Goal: Task Accomplishment & Management: Use online tool/utility

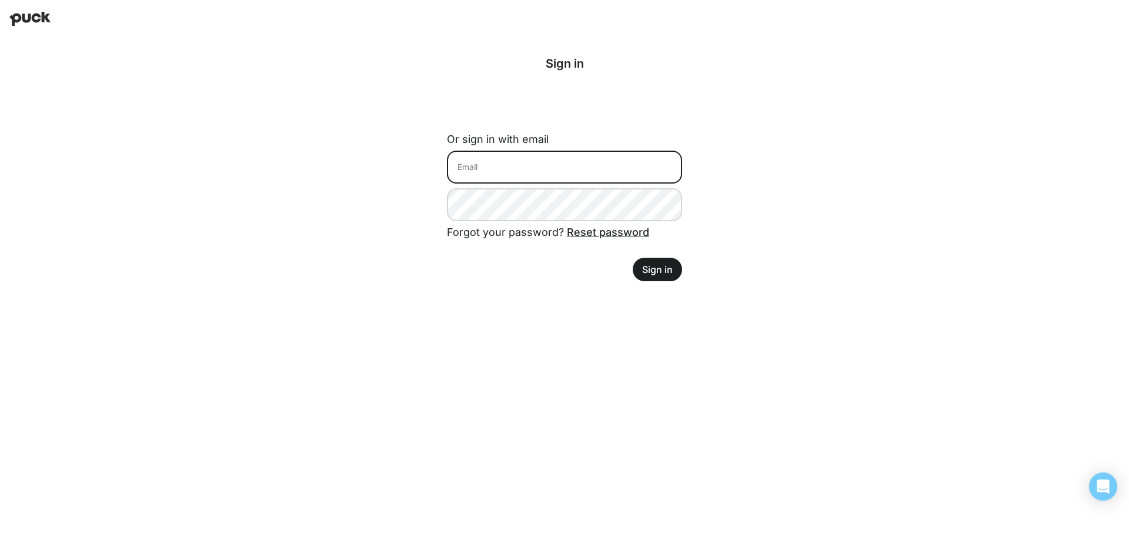
click at [575, 170] on input at bounding box center [564, 167] width 235 height 33
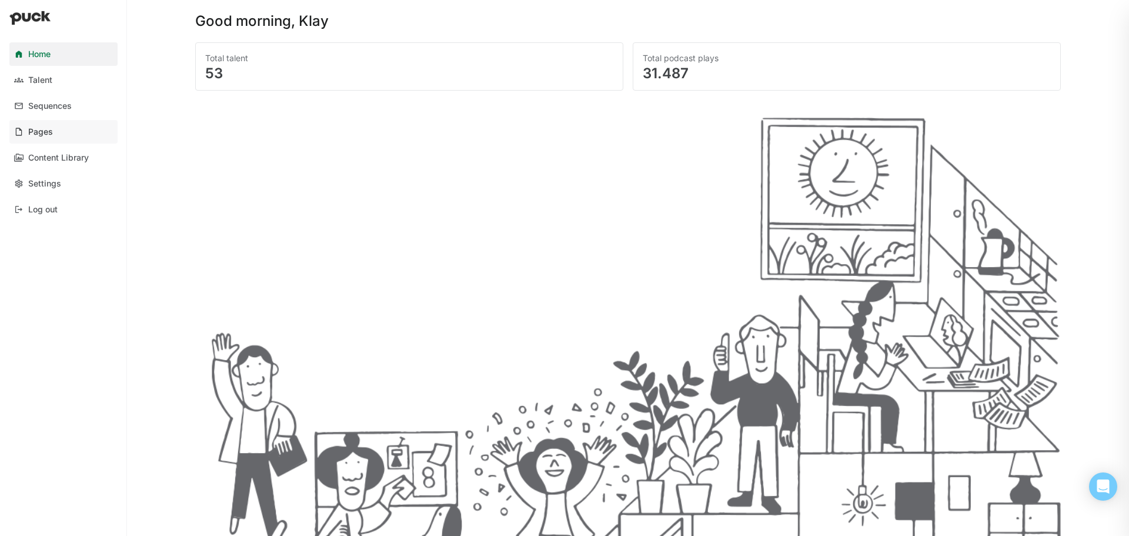
click at [51, 128] on div "Pages" at bounding box center [40, 132] width 25 height 10
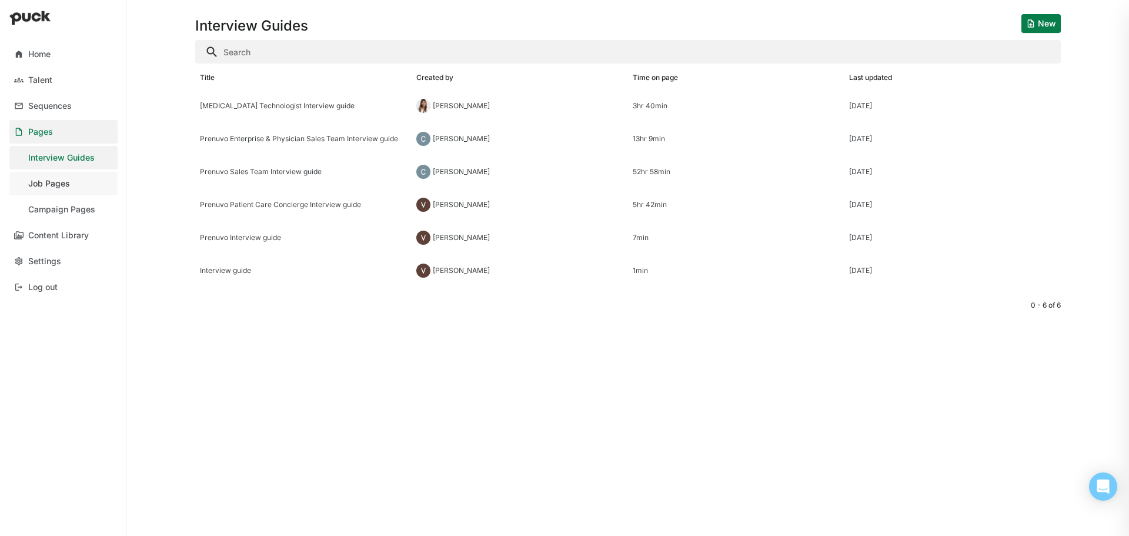
click at [60, 184] on div "Job Pages" at bounding box center [49, 184] width 42 height 10
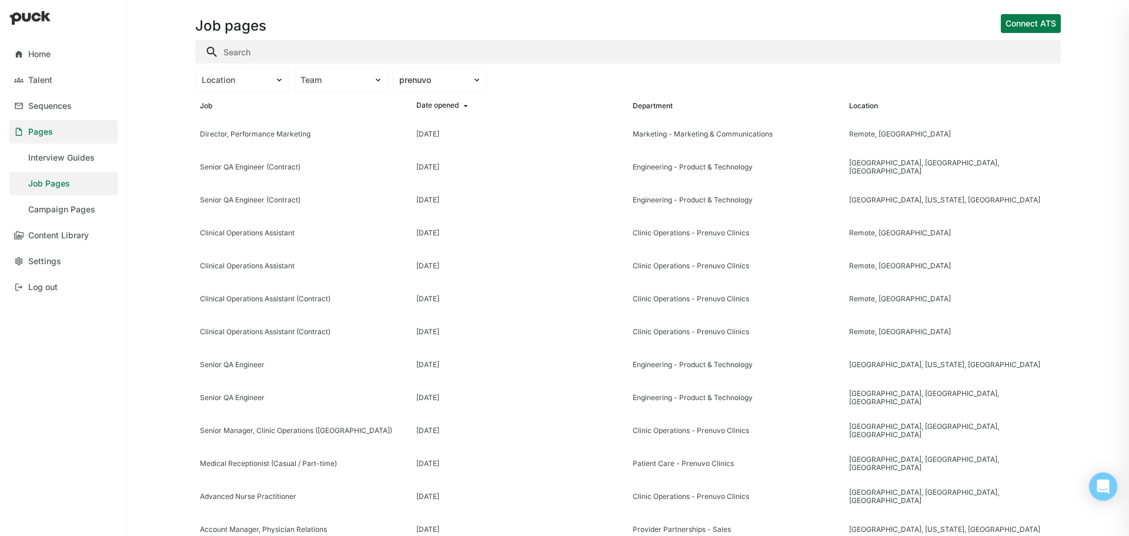
click at [258, 58] on input "Search" at bounding box center [628, 52] width 866 height 24
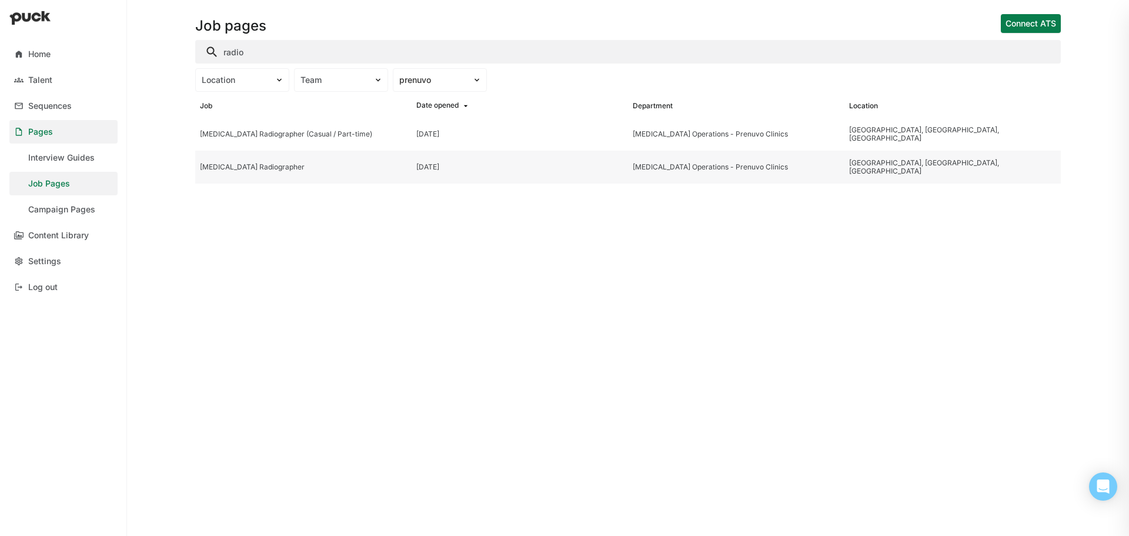
type input "radio"
click at [241, 168] on div "MRI Radiographer" at bounding box center [303, 167] width 207 height 8
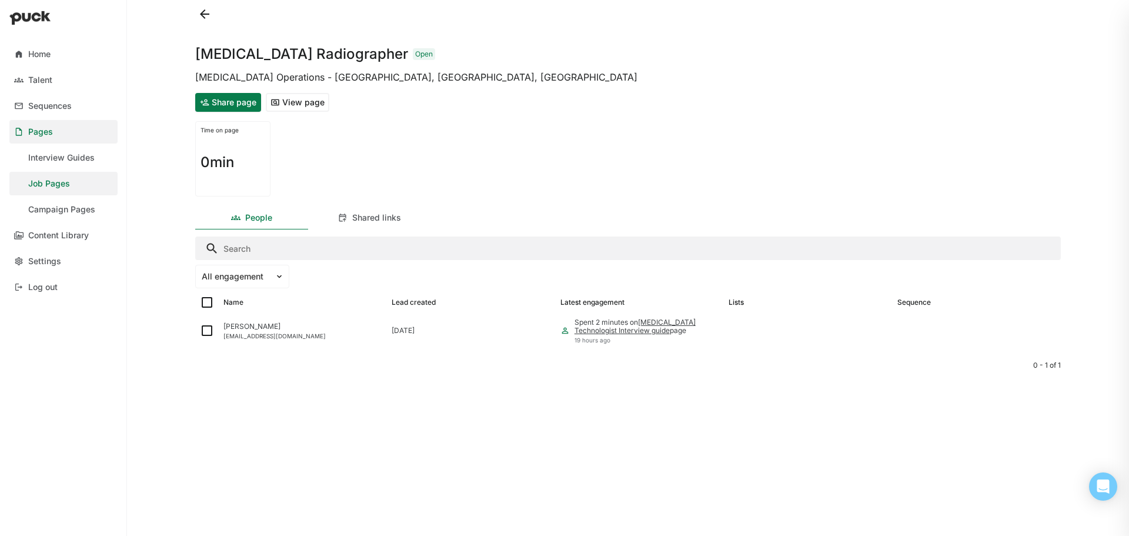
click at [283, 99] on button "View page" at bounding box center [298, 102] width 64 height 19
click at [233, 105] on button "Share page" at bounding box center [228, 102] width 66 height 19
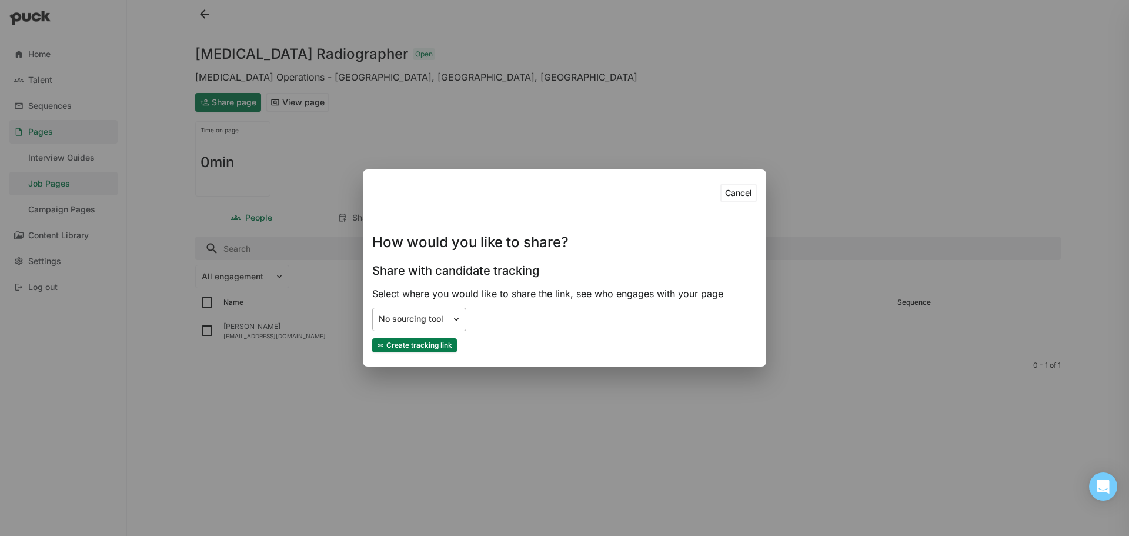
click at [398, 315] on div "No sourcing tool" at bounding box center [412, 319] width 67 height 10
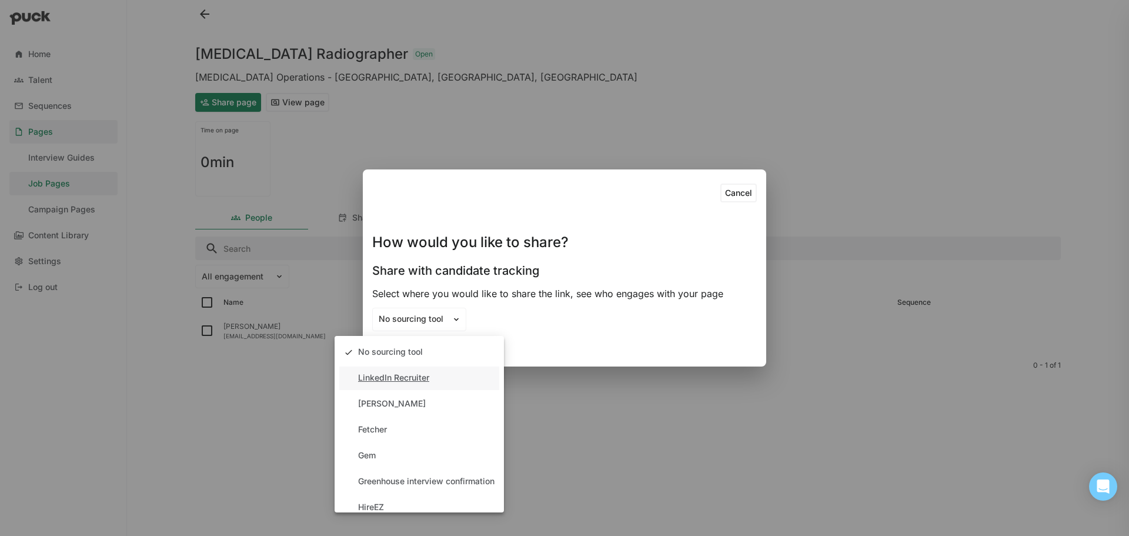
click at [377, 374] on div "LinkedIn Recruiter" at bounding box center [393, 378] width 71 height 10
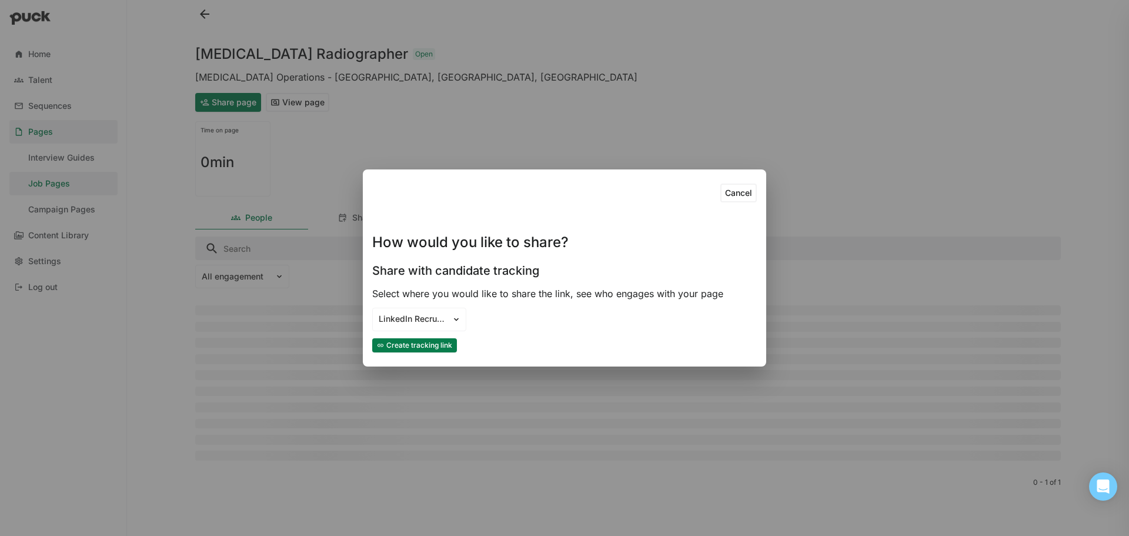
click at [415, 345] on button "Create tracking link" at bounding box center [414, 345] width 85 height 14
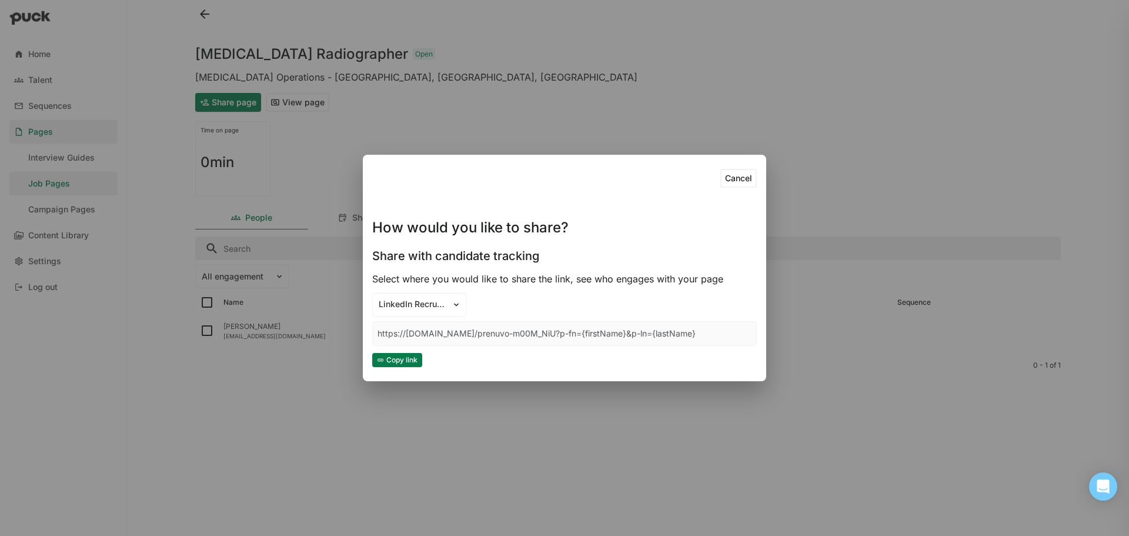
click at [400, 360] on button "Copy link" at bounding box center [397, 360] width 50 height 14
